Goal: Task Accomplishment & Management: Manage account settings

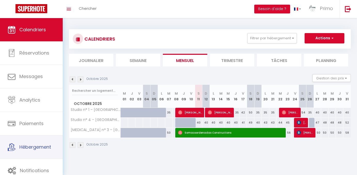
click at [44, 146] on span "Hébergement" at bounding box center [35, 147] width 32 height 6
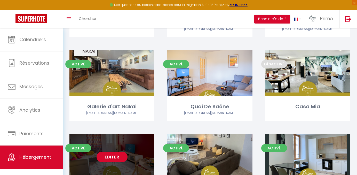
scroll to position [543, 0]
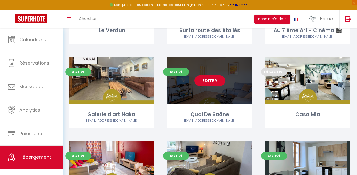
click at [218, 81] on link "Editer" at bounding box center [209, 80] width 31 height 10
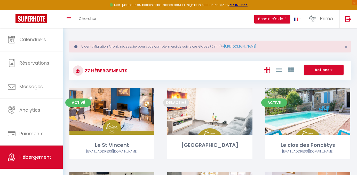
select select "3"
select select "2"
select select "1"
select select
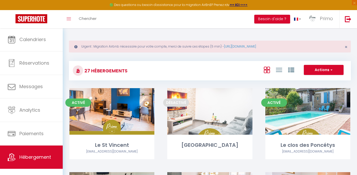
select select "28"
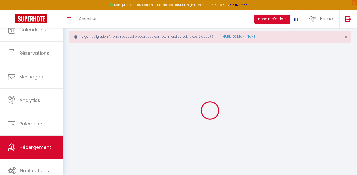
select select
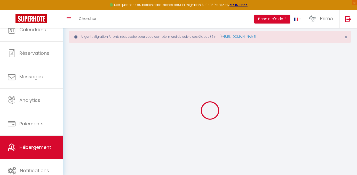
select select
checkbox input "false"
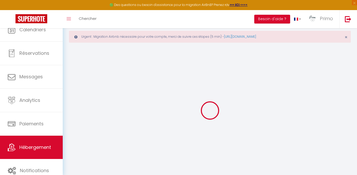
select select
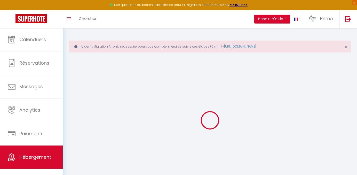
select select
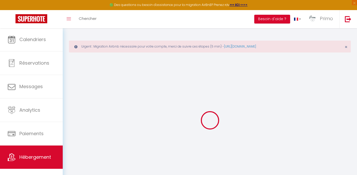
select select
checkbox input "false"
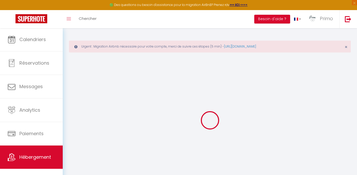
select select
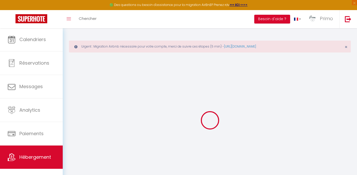
select select
checkbox input "false"
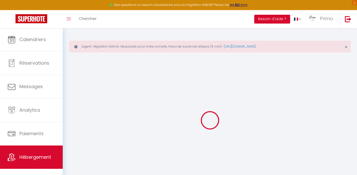
checkbox input "false"
select select
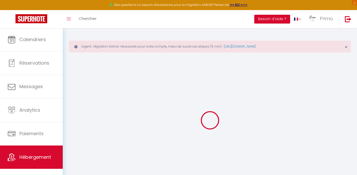
select select
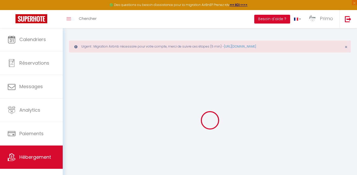
checkbox input "false"
select select
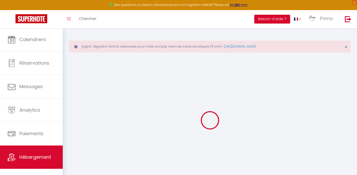
select select
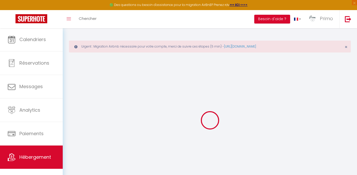
select select
checkbox input "false"
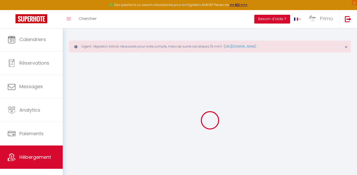
checkbox input "false"
select select
type input "Quai De Saône"
type input "Alexandre"
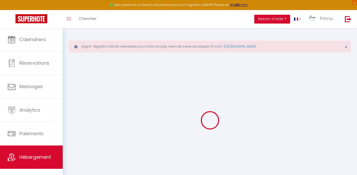
type input "Catton"
type input "27 Rue des Boucheries"
type input "71700"
type input "Tournus"
type input "70"
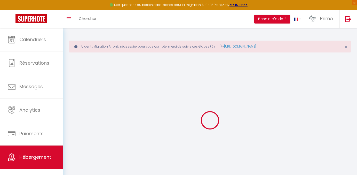
type input "15"
type input "45"
type input "300"
select select
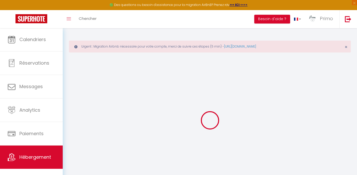
select select
type input "27 Rue des Boucheries"
type input "71700"
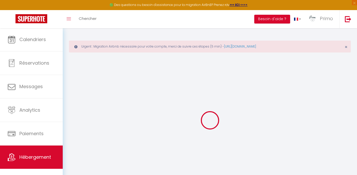
type input "Tournus"
type input "[EMAIL_ADDRESS][DOMAIN_NAME]"
select select "11943"
checkbox input "true"
checkbox input "false"
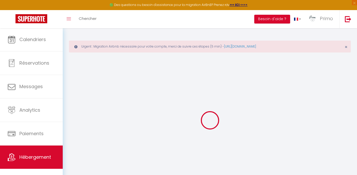
checkbox input "false"
type input "0"
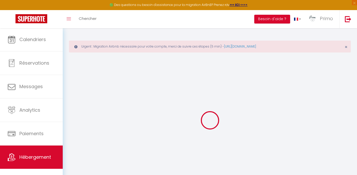
type input "0"
checkbox input "true"
checkbox input "false"
checkbox input "true"
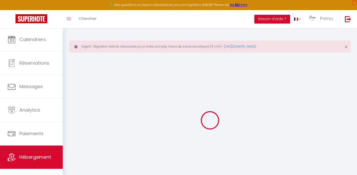
checkbox input "false"
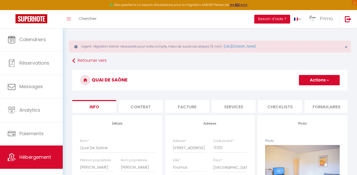
click at [243, 108] on li "Services" at bounding box center [234, 106] width 44 height 13
checkbox input "true"
checkbox input "false"
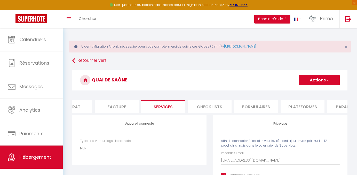
scroll to position [0, 71]
click at [291, 109] on ul "Info Contrat Facture Services Checklists Formulaires Plateformes Paramètres web…" at bounding box center [209, 106] width 275 height 13
click at [294, 106] on li "Plateformes" at bounding box center [302, 106] width 44 height 13
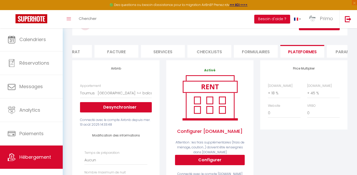
scroll to position [55, 0]
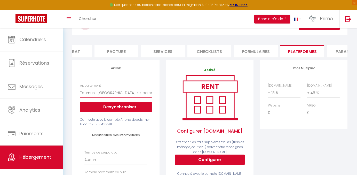
click at [123, 107] on button "Desynchroniser" at bounding box center [116, 107] width 72 height 10
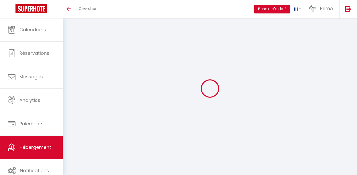
scroll to position [18, 0]
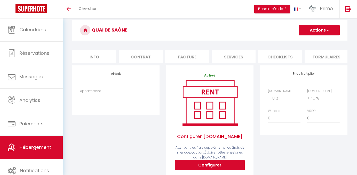
click at [123, 106] on div "Appartement Tournus - la république · Studio La République >•< Hyper Centre By …" at bounding box center [116, 99] width 78 height 20
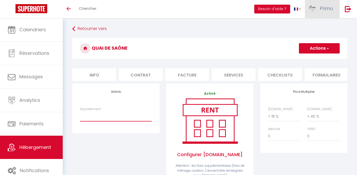
scroll to position [0, 0]
click at [332, 16] on link "Primo" at bounding box center [322, 9] width 35 height 18
click at [311, 25] on link "Paramètres" at bounding box center [319, 25] width 38 height 9
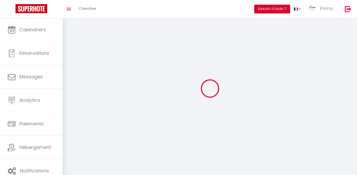
select select "fr"
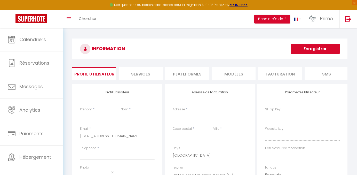
type input "Primo"
type input "Conciergerie"
type input "0650899556"
type input "118 Impasse des grands champs"
type input "71700"
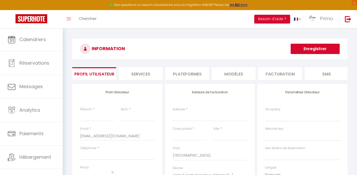
type input "Tournus"
select select "1"
select select "28"
type input "unm06fmwIKwX0Rms5lULEksfD"
type input "1OIAas8ON0XLHafPmrml6SbCX"
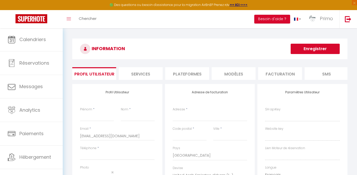
type input "https://app.superhote.com/#/get-available-rentals/1OIAas8ON0XLHafPmrml6SbCX"
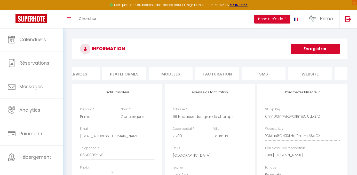
scroll to position [0, 48]
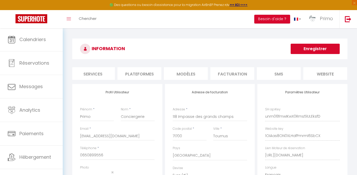
click at [142, 69] on li "Plateformes" at bounding box center [139, 73] width 44 height 13
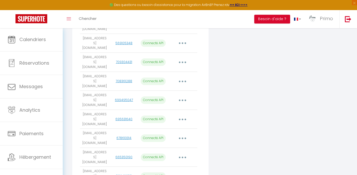
scroll to position [174, 0]
click at [185, 153] on button "button" at bounding box center [182, 157] width 14 height 8
click at [169, 165] on link "Importer les appartements" at bounding box center [159, 169] width 57 height 9
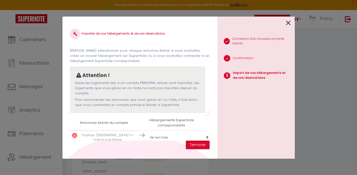
scroll to position [1, 0]
select select "55802"
click at [201, 145] on button "Terminer" at bounding box center [198, 144] width 24 height 9
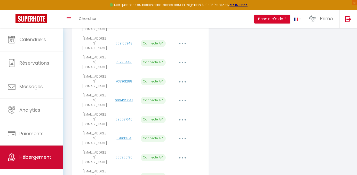
click at [39, 152] on link "Hébergement" at bounding box center [31, 156] width 63 height 23
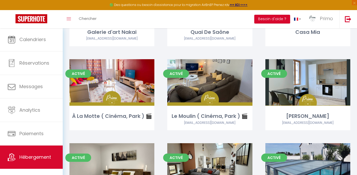
scroll to position [625, 0]
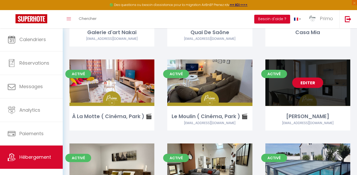
click at [298, 82] on link "Editer" at bounding box center [307, 82] width 31 height 10
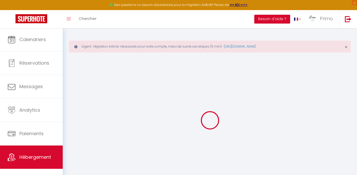
select select
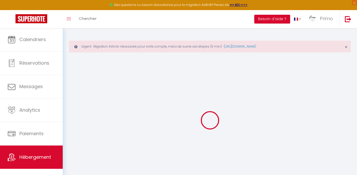
select select
checkbox input "false"
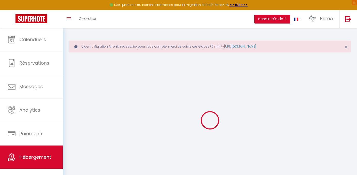
select select
type input "[PERSON_NAME]"
type input "sas"
type input "Loc 2 Loc"
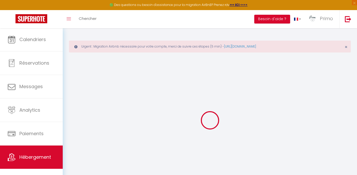
type input "[STREET_ADDRESS]"
type input "71240"
type input "sennecey le grand"
select select "2"
type input "65"
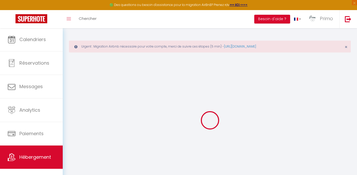
type input "45"
type input "2"
type input "1"
type input "200"
select select
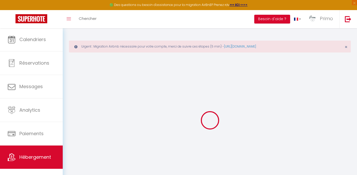
select select
type input "[STREET_ADDRESS]"
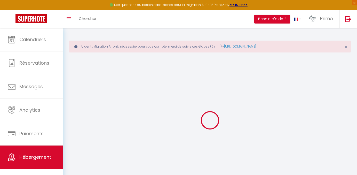
type input "71240"
type input "Sennecey-le-Grand"
type input "[EMAIL_ADDRESS][DOMAIN_NAME]"
select select "16128"
checkbox input "true"
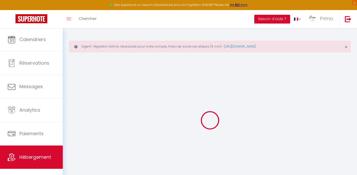
checkbox input "false"
radio input "true"
type input "0"
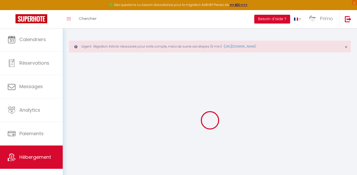
type input "0"
select select
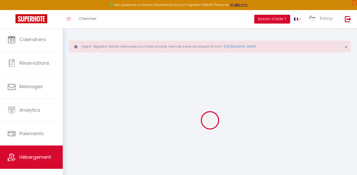
select select
checkbox input "true"
checkbox input "false"
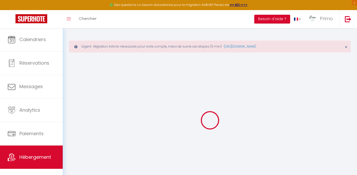
checkbox input "false"
checkbox input "true"
checkbox input "false"
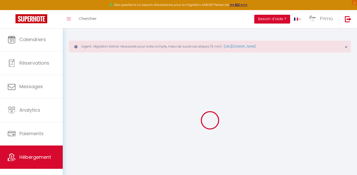
checkbox input "false"
select select "17:00"
select select "00:00"
select select "10:00"
select select "30"
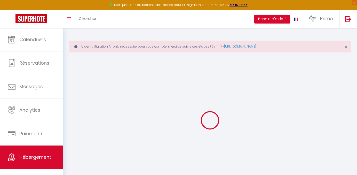
select select "120"
checkbox input "true"
checkbox input "false"
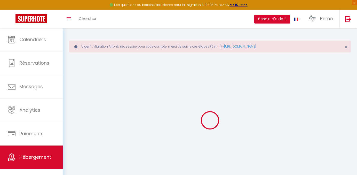
checkbox input "true"
checkbox input "false"
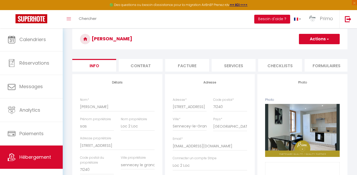
scroll to position [40, 0]
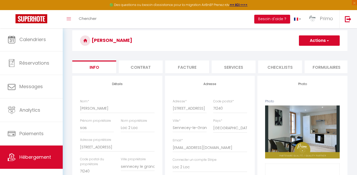
click at [249, 64] on li "Services" at bounding box center [234, 66] width 44 height 13
select select
checkbox input "true"
checkbox input "false"
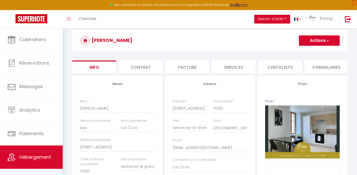
checkbox input "false"
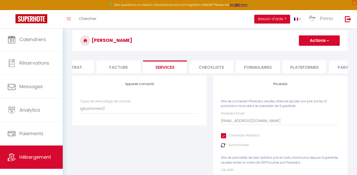
scroll to position [0, 69]
click at [290, 68] on li "Plateformes" at bounding box center [304, 66] width 44 height 13
select select
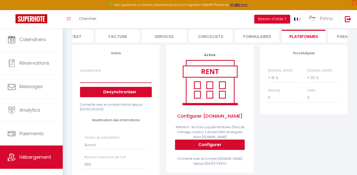
scroll to position [67, 0]
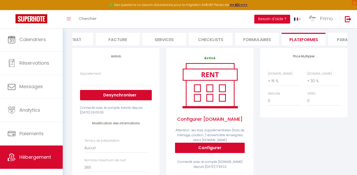
click at [129, 97] on button "Desynchroniser" at bounding box center [116, 95] width 72 height 10
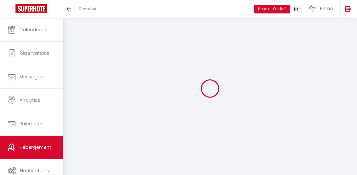
scroll to position [18, 0]
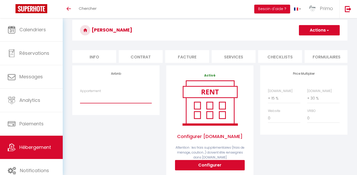
select select "12779-1510724334745659452"
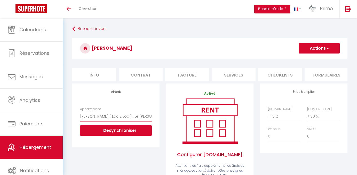
scroll to position [0, 0]
click at [319, 50] on button "Actions" at bounding box center [319, 48] width 41 height 10
click at [311, 61] on link "Enregistrer" at bounding box center [319, 59] width 41 height 7
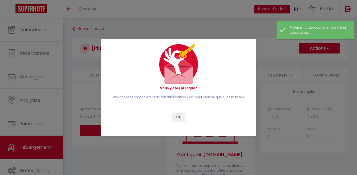
click at [180, 119] on button "OK" at bounding box center [178, 117] width 13 height 9
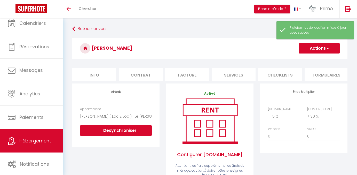
click at [37, 140] on span "Hébergement" at bounding box center [35, 140] width 32 height 6
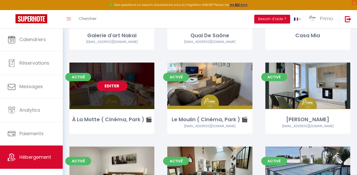
scroll to position [622, 0]
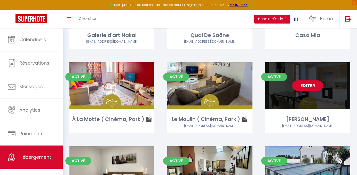
click at [317, 85] on link "Editer" at bounding box center [307, 85] width 31 height 10
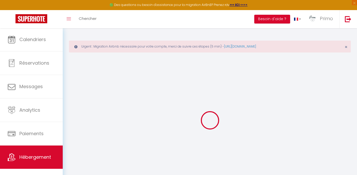
select select
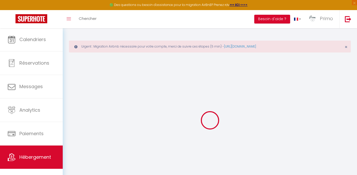
select select
checkbox input "false"
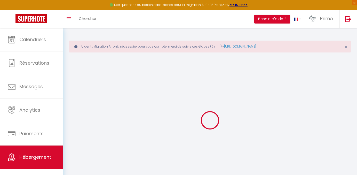
select select
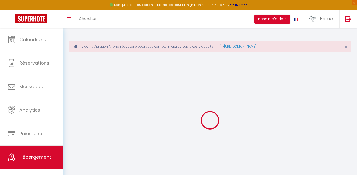
select select
checkbox input "false"
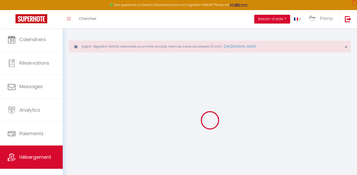
checkbox input "false"
select select
type input "[PERSON_NAME]"
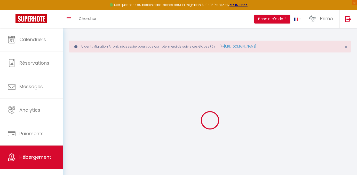
type input "sas"
type input "Loc 2 Loc"
type input "[STREET_ADDRESS]"
type input "71240"
type input "sennecey le grand"
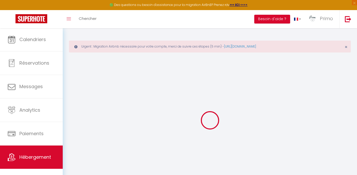
select select "2"
type input "65"
type input "45"
type input "2"
type input "1"
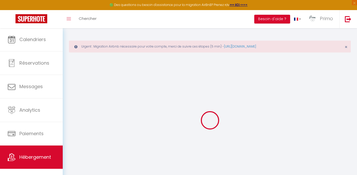
type input "200"
select select
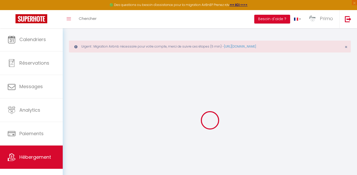
select select
type input "[STREET_ADDRESS]"
type input "71240"
type input "Sennecey-le-Grand"
type input "[EMAIL_ADDRESS][DOMAIN_NAME]"
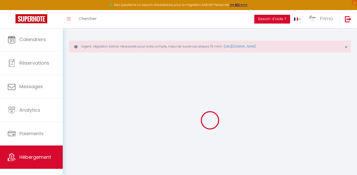
select select "16128"
checkbox input "true"
checkbox input "false"
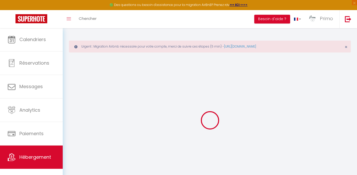
radio input "true"
type input "0"
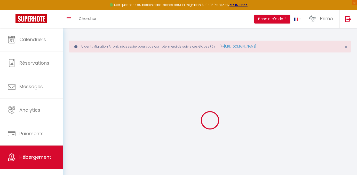
select select
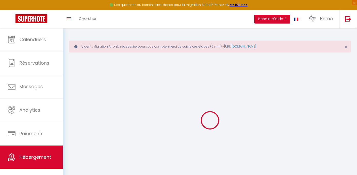
checkbox input "true"
checkbox input "false"
checkbox input "true"
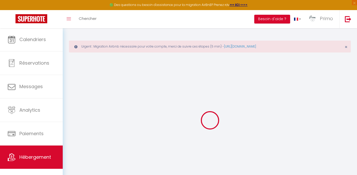
checkbox input "false"
checkbox input "true"
checkbox input "false"
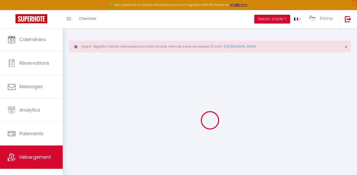
checkbox input "false"
select select "17:00"
select select "00:00"
select select "10:00"
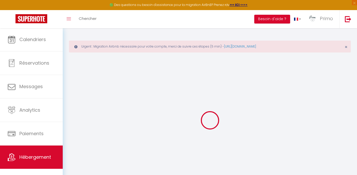
select select "30"
select select "120"
checkbox input "true"
checkbox input "false"
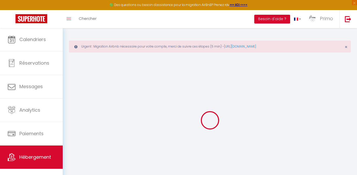
checkbox input "false"
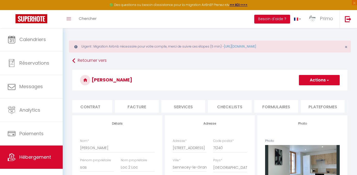
scroll to position [0, 53]
click at [315, 105] on li "Plateformes" at bounding box center [320, 106] width 44 height 13
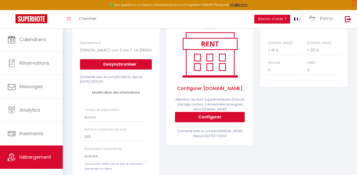
scroll to position [99, 0]
